Goal: Task Accomplishment & Management: Manage account settings

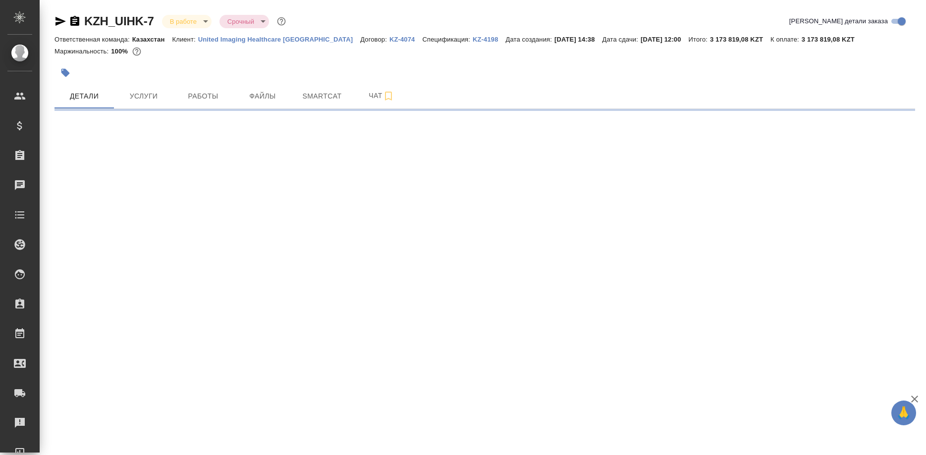
select select "RU"
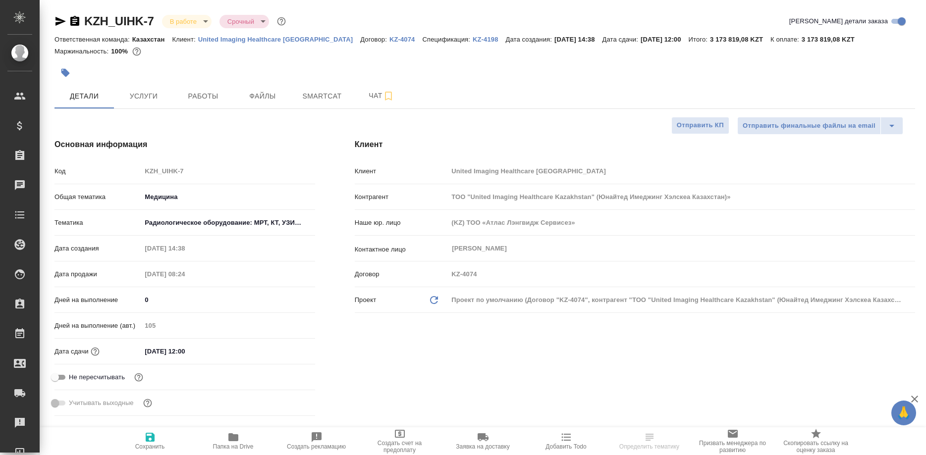
type textarea "x"
type input "Бабкина Анастасия"
type input "Журавлев Денис"
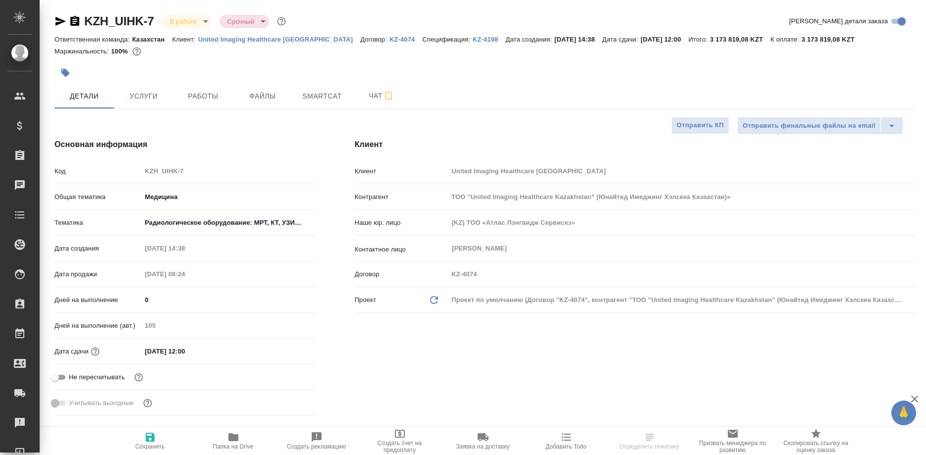
type textarea "x"
select select "RU"
type textarea "x"
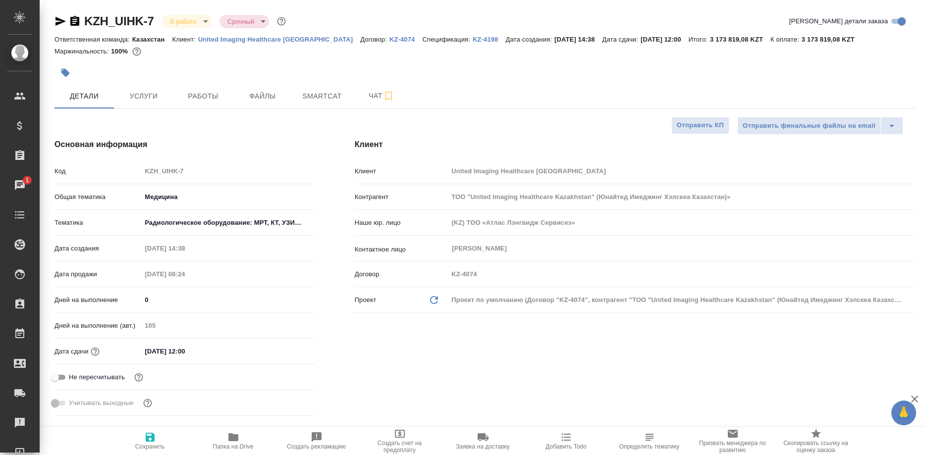
type textarea "x"
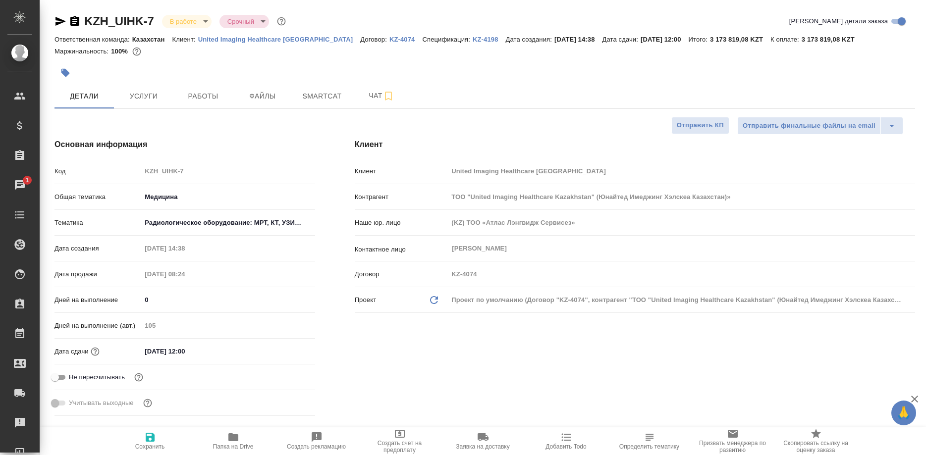
type textarea "x"
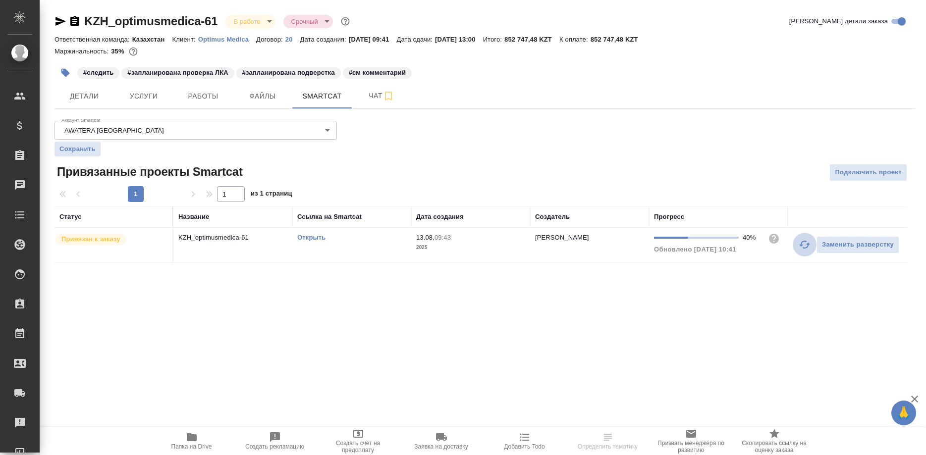
click at [799, 244] on icon "button" at bounding box center [805, 245] width 12 height 12
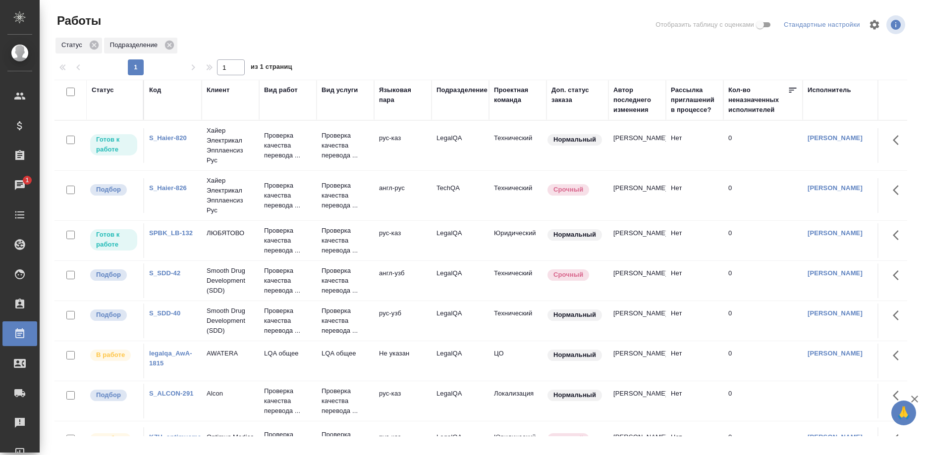
click at [177, 231] on link "SPBK_LB-132" at bounding box center [171, 232] width 44 height 7
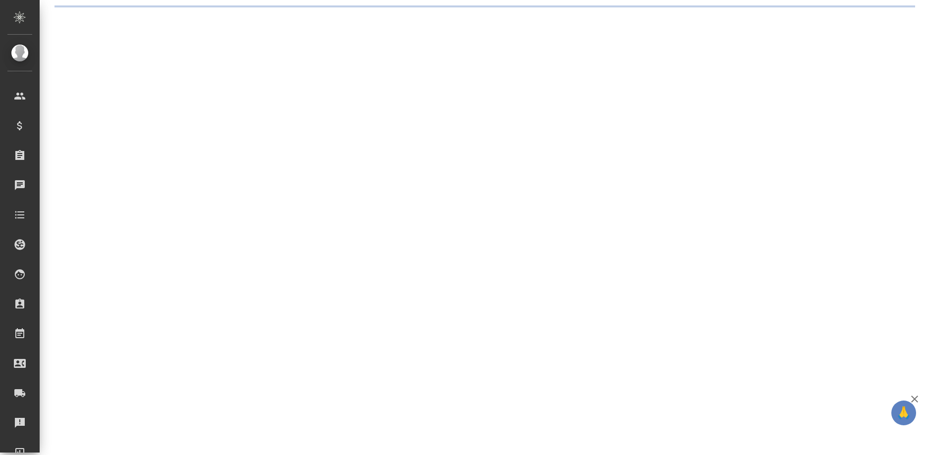
select select "RU"
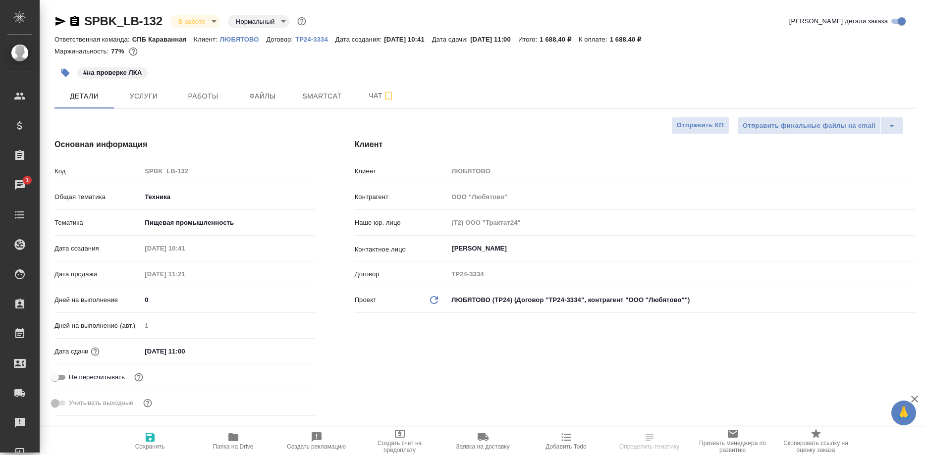
select select "RU"
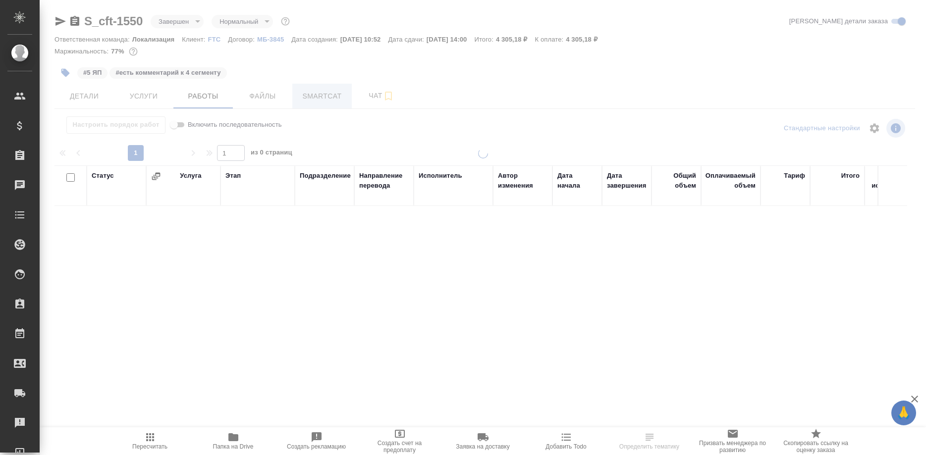
click at [326, 98] on span "Smartcat" at bounding box center [322, 96] width 48 height 12
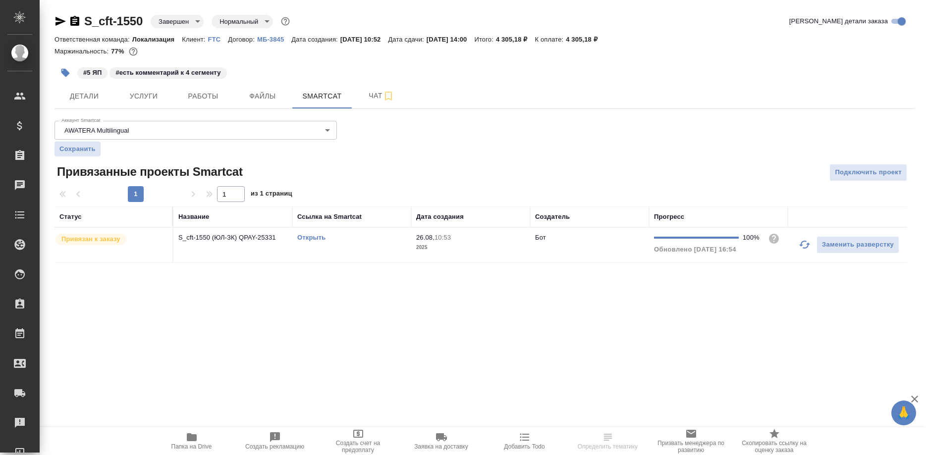
click at [309, 238] on link "Открыть" at bounding box center [311, 237] width 28 height 7
click at [52, 23] on div "S_cft-1550 Завершен closed Нормальный normal Кратко детали заказа Ответственная…" at bounding box center [485, 144] width 872 height 288
click at [57, 20] on icon "button" at bounding box center [60, 21] width 10 height 9
click at [204, 98] on span "Работы" at bounding box center [203, 96] width 48 height 12
